Goal: Task Accomplishment & Management: Manage account settings

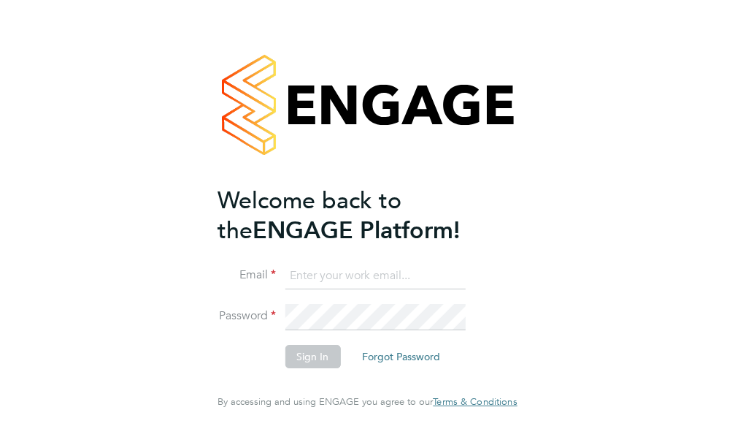
click at [294, 288] on input at bounding box center [375, 276] width 180 height 26
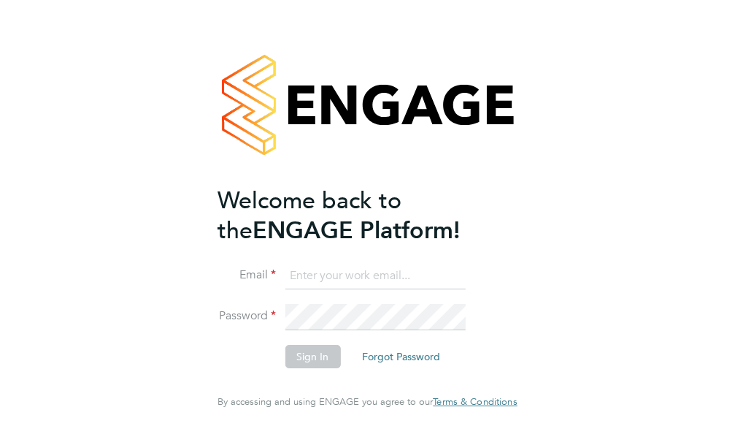
click at [294, 288] on input at bounding box center [375, 276] width 180 height 26
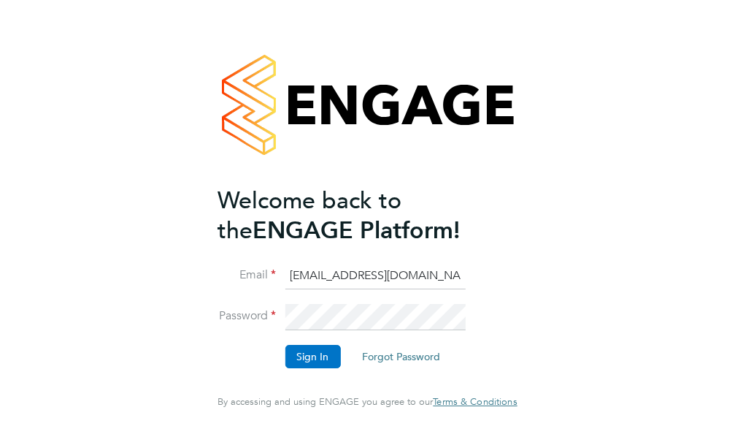
type input "avmikelis@gmail.com"
click at [305, 363] on button "Sign In" at bounding box center [312, 356] width 55 height 23
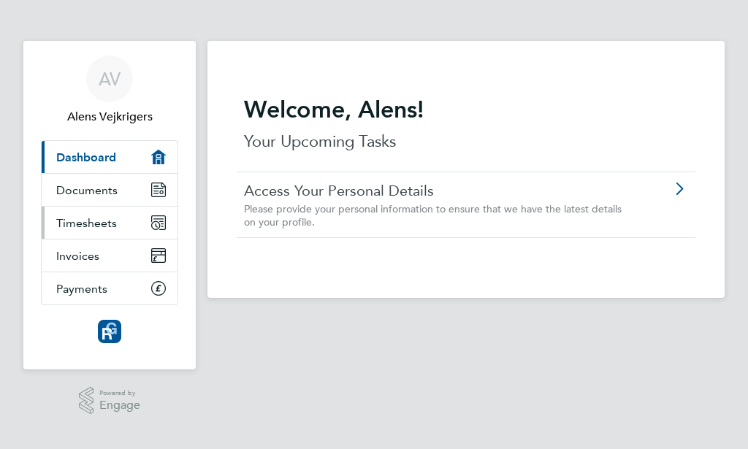
click at [105, 224] on span "Timesheets" at bounding box center [86, 223] width 61 height 14
